Goal: Transaction & Acquisition: Download file/media

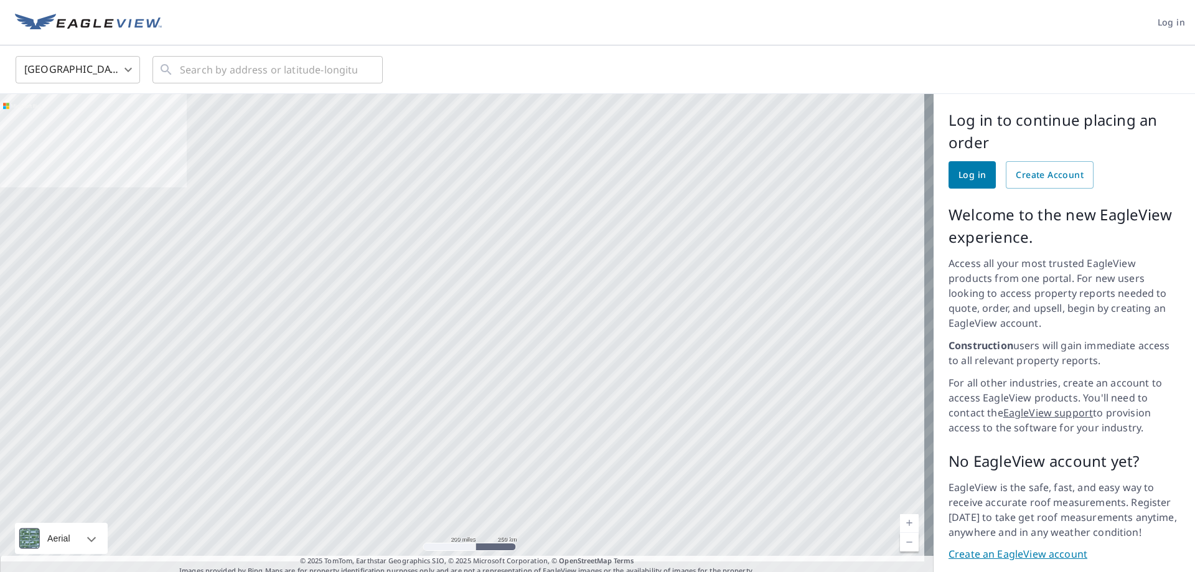
click at [1169, 21] on span "Log in" at bounding box center [1170, 23] width 27 height 16
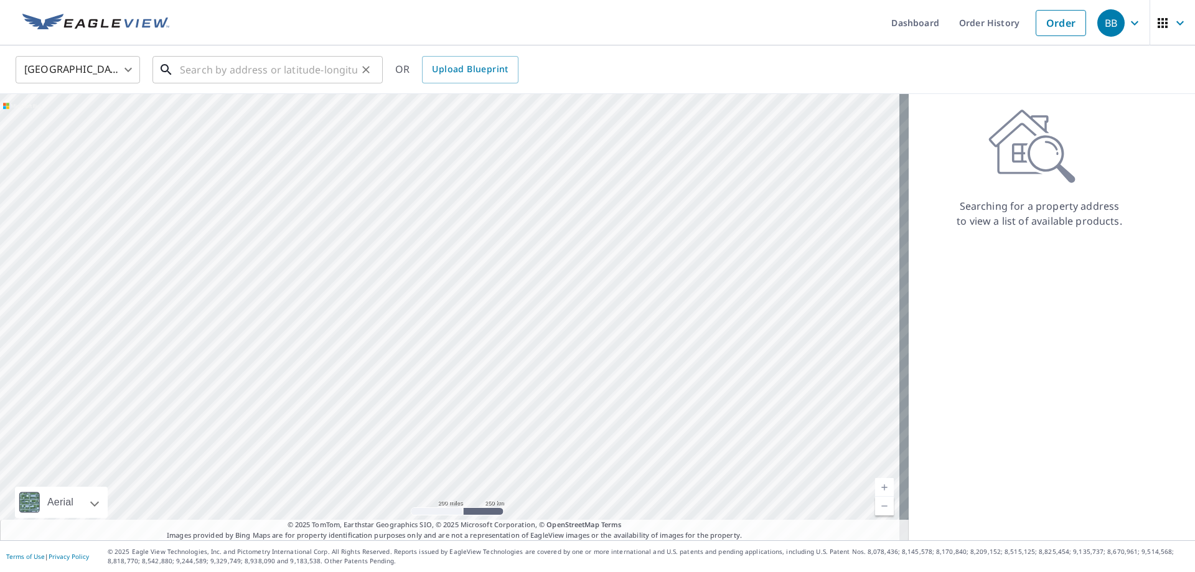
click at [195, 67] on input "text" at bounding box center [268, 69] width 177 height 35
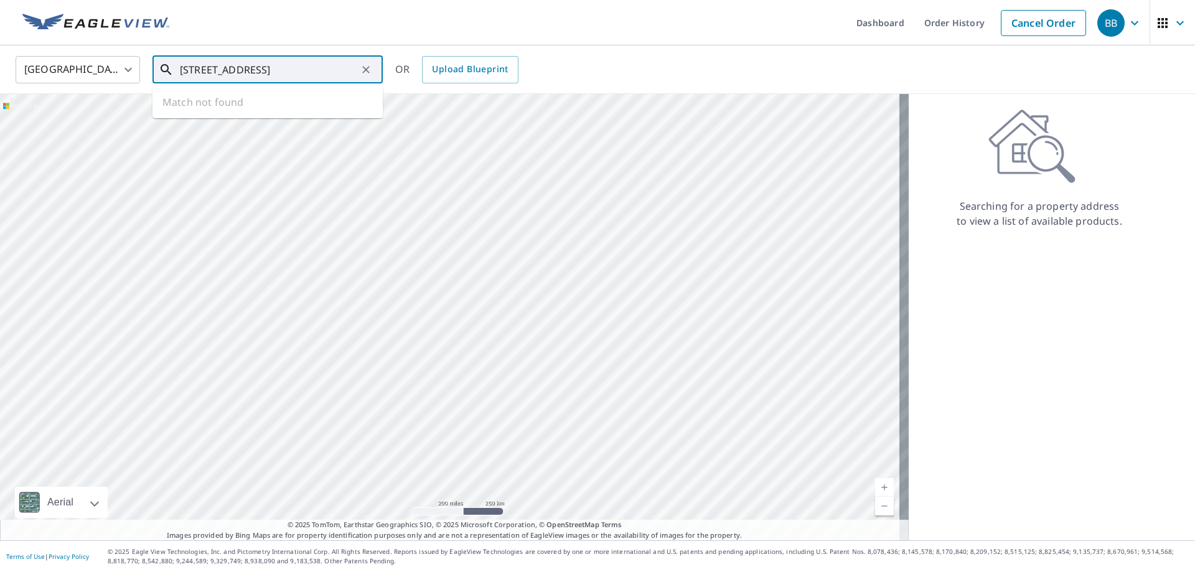
type input "[STREET_ADDRESS]"
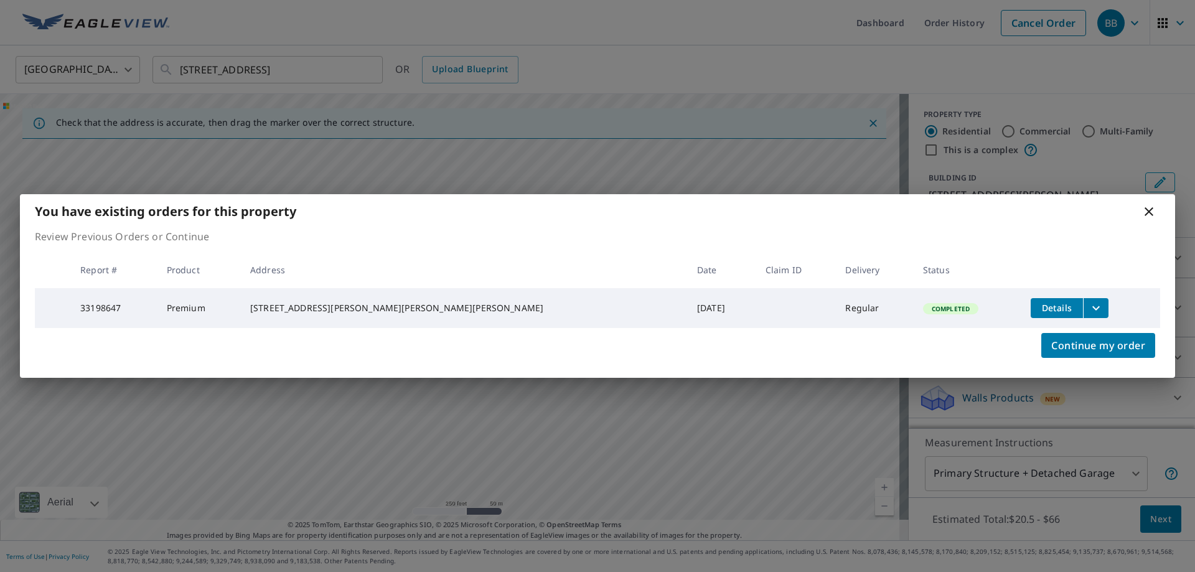
click at [1038, 303] on span "Details" at bounding box center [1056, 308] width 37 height 12
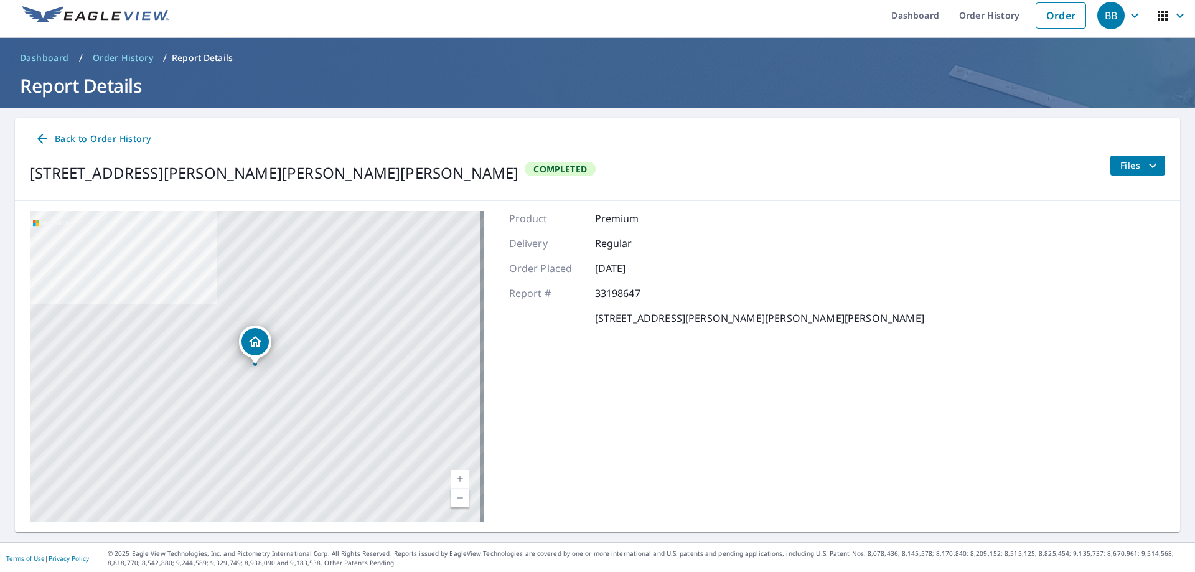
scroll to position [9, 0]
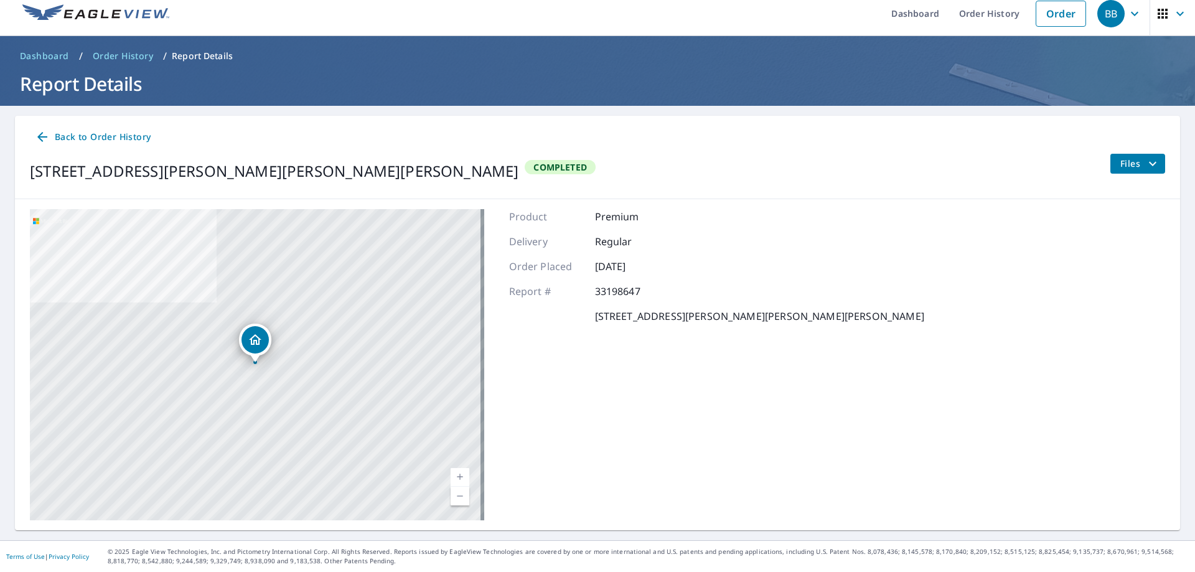
click at [1131, 159] on span "Files" at bounding box center [1140, 163] width 40 height 15
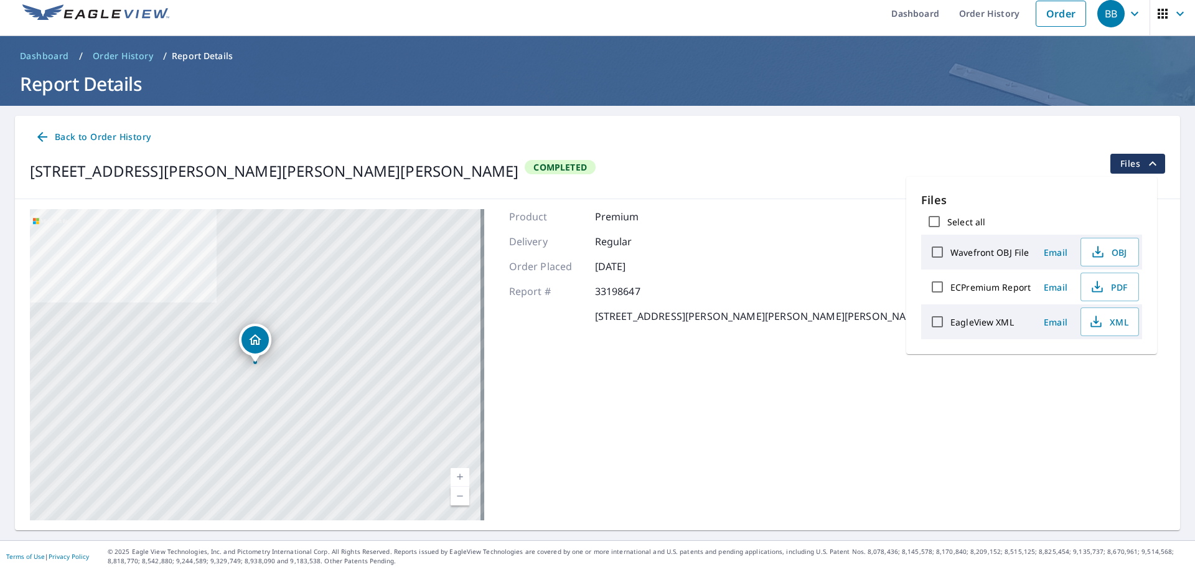
click at [936, 322] on input "EagleView XML" at bounding box center [937, 322] width 26 height 26
checkbox input "true"
click at [1091, 368] on span "Download" at bounding box center [1094, 365] width 66 height 15
click at [1093, 366] on span "Download" at bounding box center [1094, 365] width 66 height 15
click at [1146, 166] on icon "filesDropdownBtn-33198647" at bounding box center [1152, 163] width 15 height 15
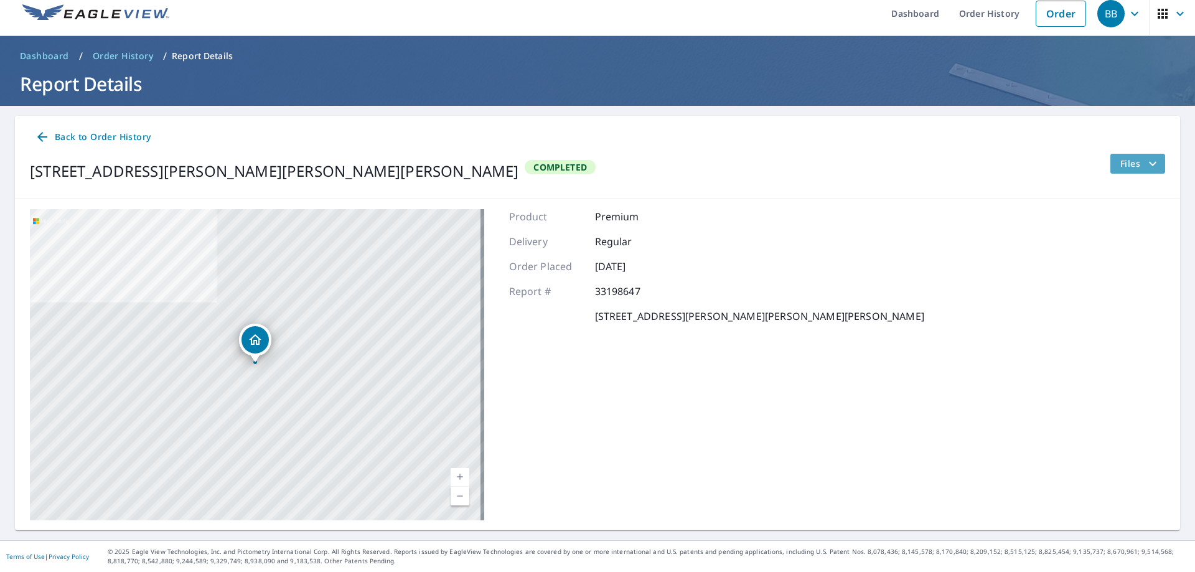
click at [1145, 167] on icon "filesDropdownBtn-33198647" at bounding box center [1152, 163] width 15 height 15
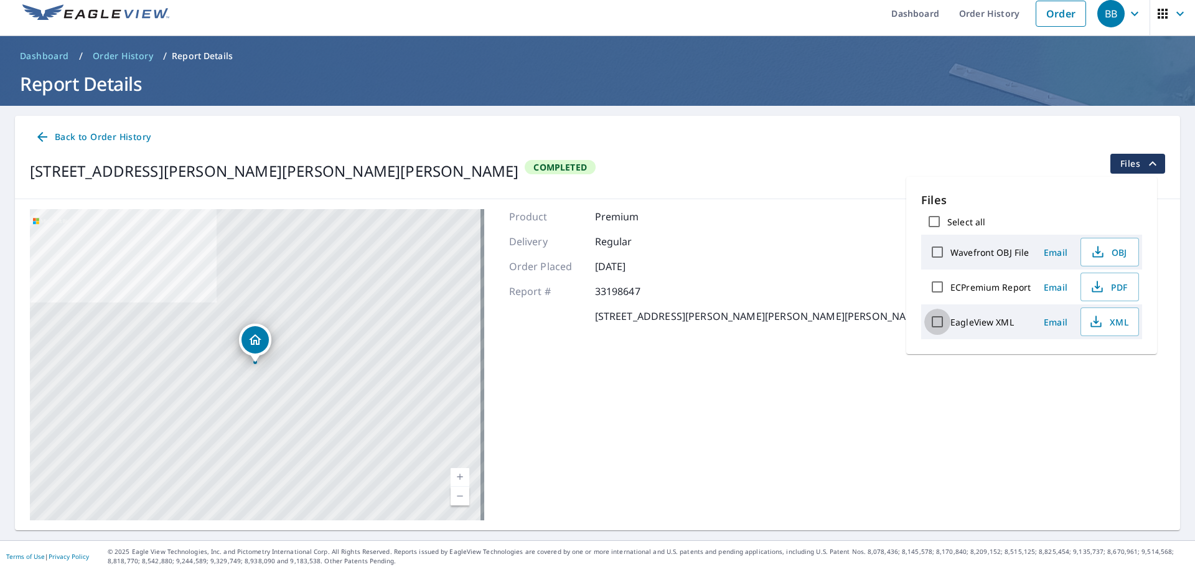
click at [937, 320] on input "EagleView XML" at bounding box center [937, 322] width 26 height 26
checkbox input "true"
click at [1093, 363] on span "Download" at bounding box center [1094, 365] width 66 height 15
click at [938, 287] on input "ECPremium Report" at bounding box center [937, 287] width 26 height 26
checkbox input "true"
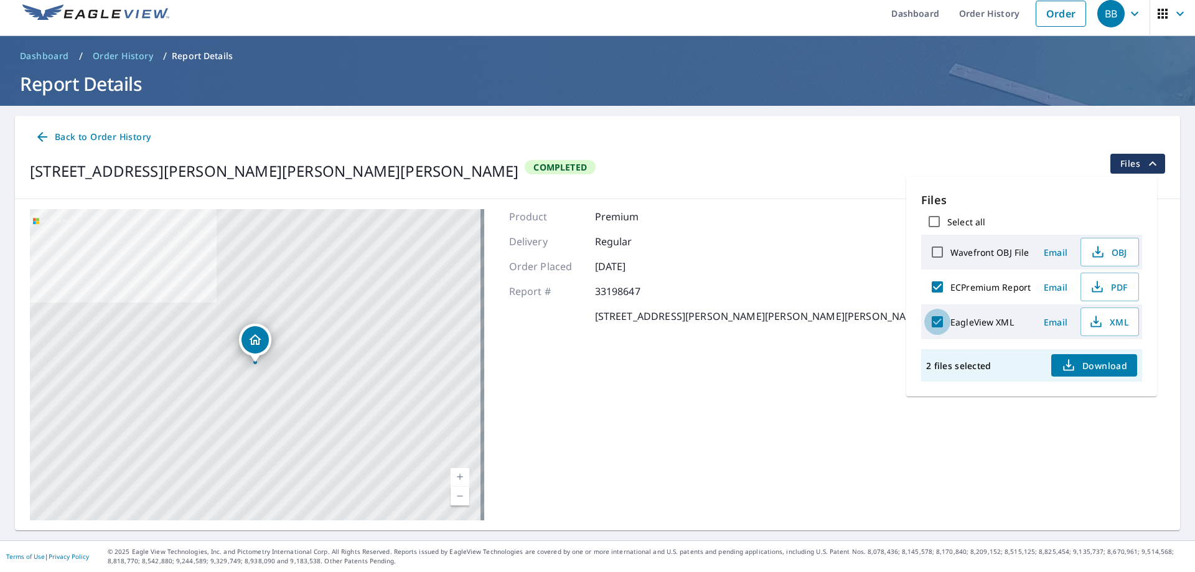
click at [939, 320] on input "EagleView XML" at bounding box center [937, 322] width 26 height 26
checkbox input "false"
click at [1106, 290] on span "PDF" at bounding box center [1108, 286] width 40 height 15
